Goal: Task Accomplishment & Management: Complete application form

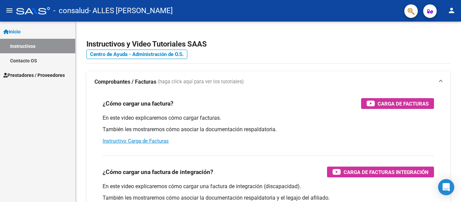
click at [20, 46] on link "Instructivos" at bounding box center [37, 46] width 75 height 15
click at [24, 73] on span "Prestadores / Proveedores" at bounding box center [33, 75] width 61 height 7
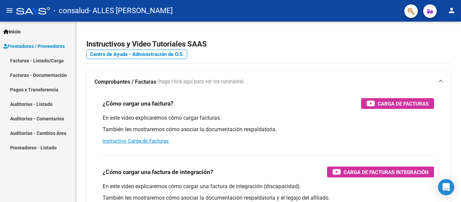
click at [29, 61] on link "Facturas - Listado/Carga" at bounding box center [37, 60] width 75 height 15
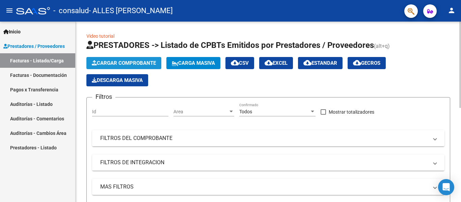
click at [133, 65] on span "Cargar Comprobante" at bounding box center [124, 63] width 64 height 6
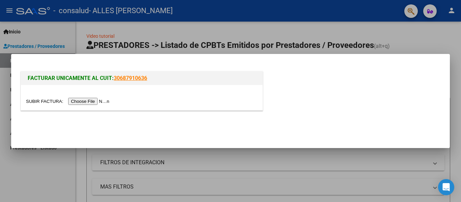
click at [109, 101] on input "file" at bounding box center [68, 101] width 85 height 7
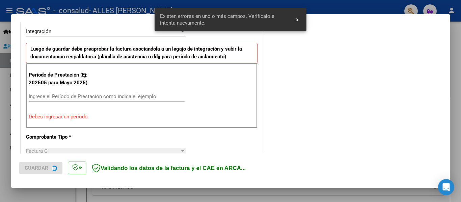
scroll to position [169, 0]
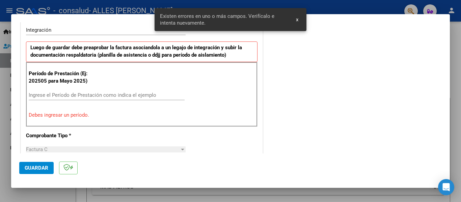
click at [81, 95] on input "Ingrese el Período de Prestación como indica el ejemplo" at bounding box center [107, 95] width 156 height 6
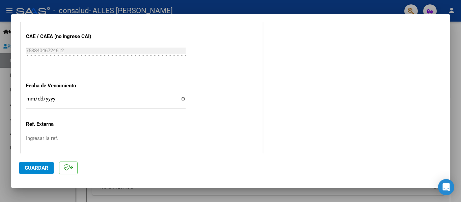
scroll to position [462, 0]
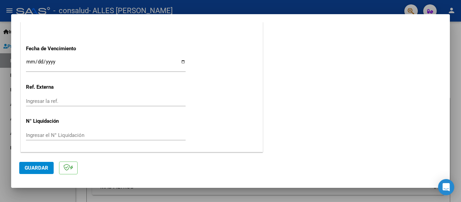
type input "202509"
click at [38, 169] on span "Guardar" at bounding box center [37, 168] width 24 height 6
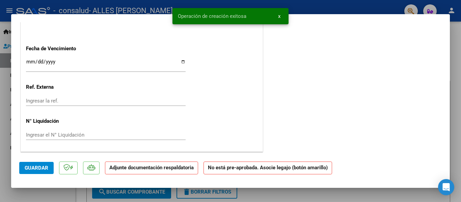
scroll to position [0, 0]
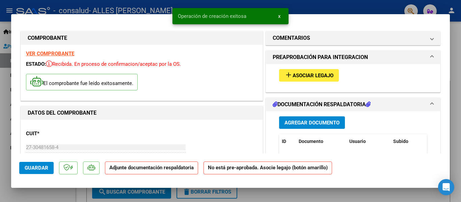
click at [302, 77] on span "Asociar Legajo" at bounding box center [312, 76] width 41 height 6
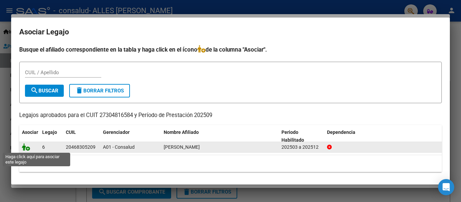
click at [29, 149] on icon at bounding box center [26, 146] width 8 height 7
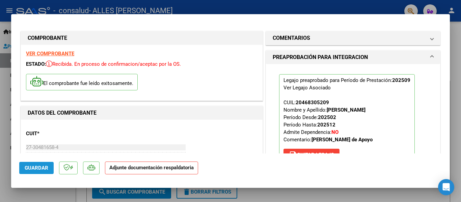
click at [40, 167] on span "Guardar" at bounding box center [37, 168] width 24 height 6
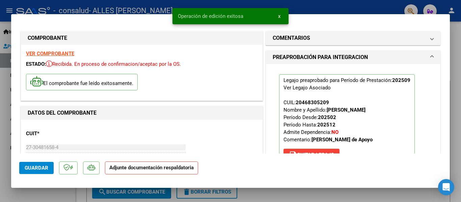
scroll to position [67, 0]
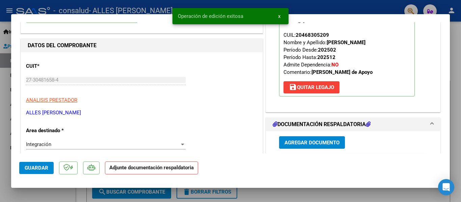
click at [328, 144] on span "Agregar Documento" at bounding box center [311, 143] width 55 height 6
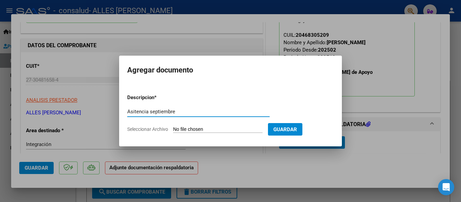
type input "Asitencia septiembre"
click at [187, 129] on input "Seleccionar Archivo" at bounding box center [217, 129] width 89 height 6
type input "C:\fakepath\Gonzalo Asistencia septiembre.pdf"
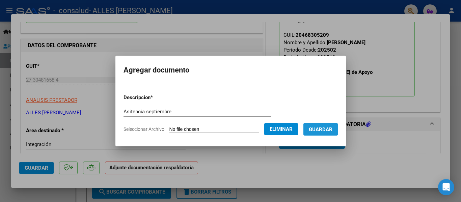
click at [325, 128] on span "Guardar" at bounding box center [321, 129] width 24 height 6
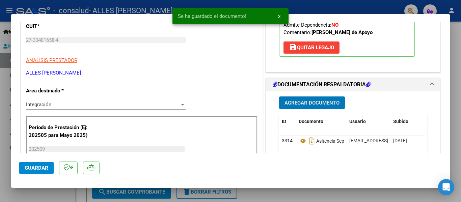
scroll to position [135, 0]
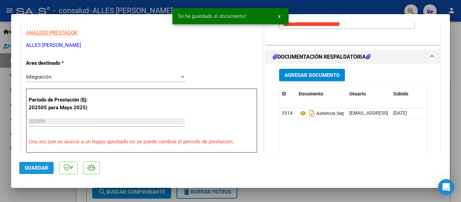
click at [44, 169] on span "Guardar" at bounding box center [37, 168] width 24 height 6
click at [452, 26] on div at bounding box center [230, 101] width 461 height 202
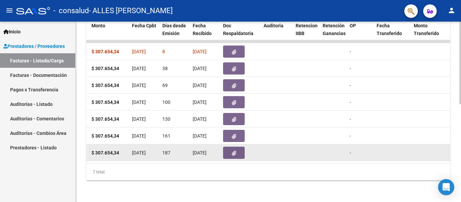
scroll to position [146, 0]
